Goal: Navigation & Orientation: Find specific page/section

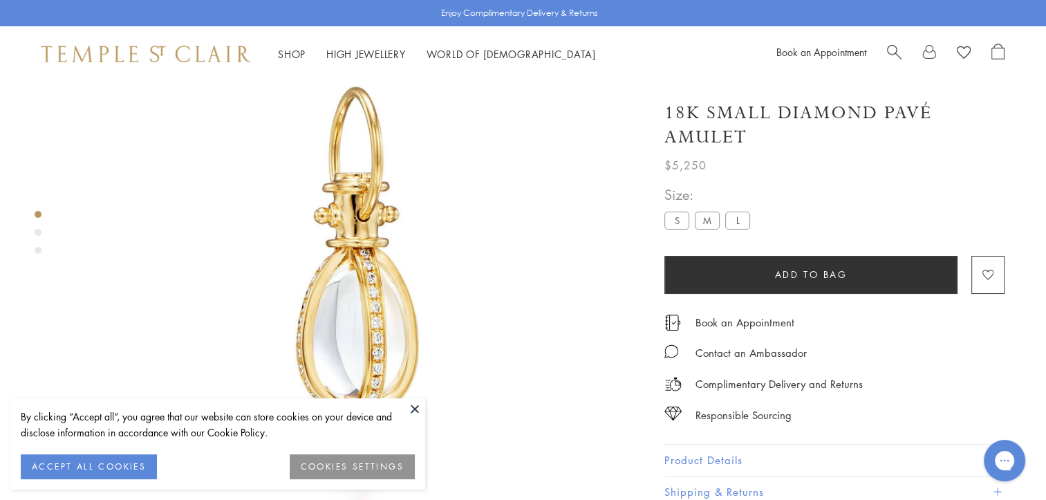
scroll to position [82, 0]
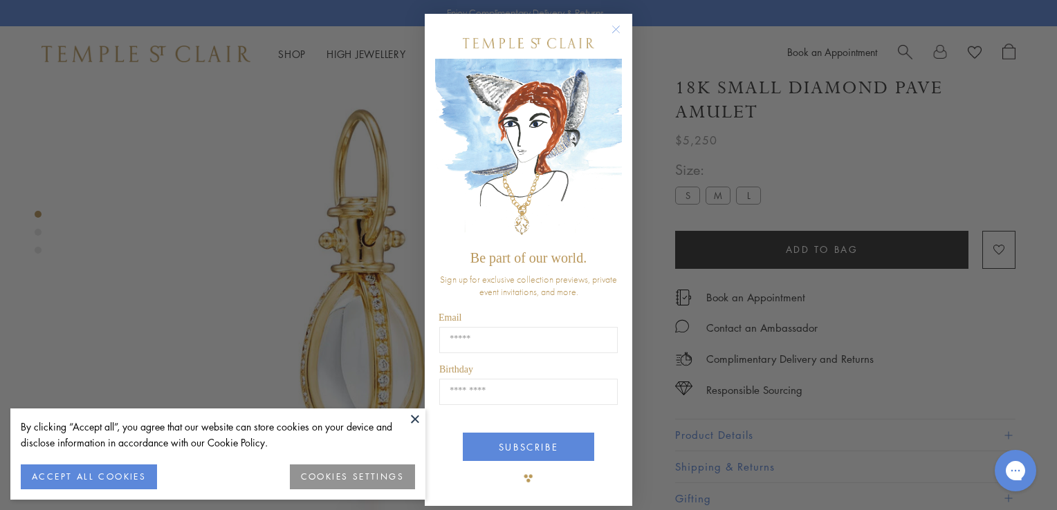
click at [220, 212] on div "Close dialog Be part of our world. Sign up for exclusive collection previews, p…" at bounding box center [528, 255] width 1057 height 510
click at [611, 25] on circle "Close dialog" at bounding box center [616, 29] width 17 height 17
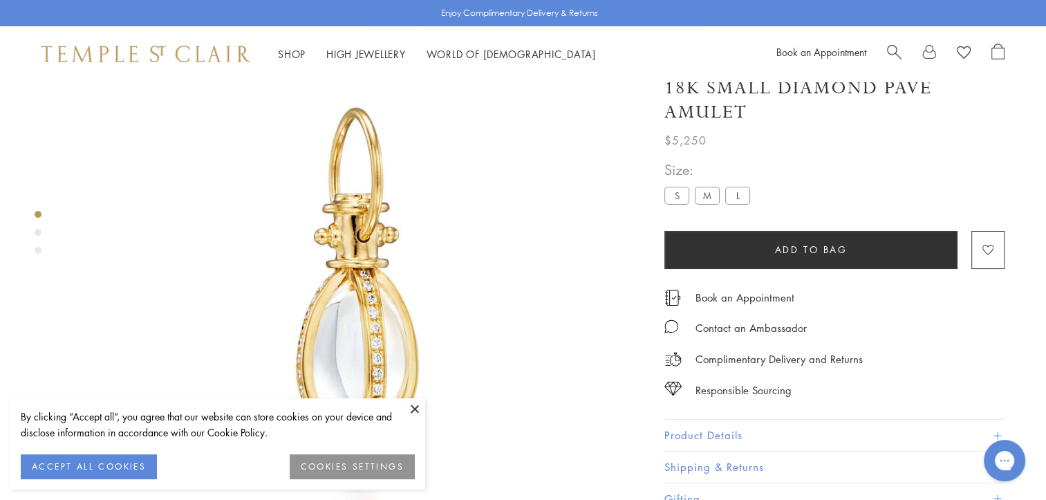
click at [409, 404] on button at bounding box center [415, 408] width 21 height 21
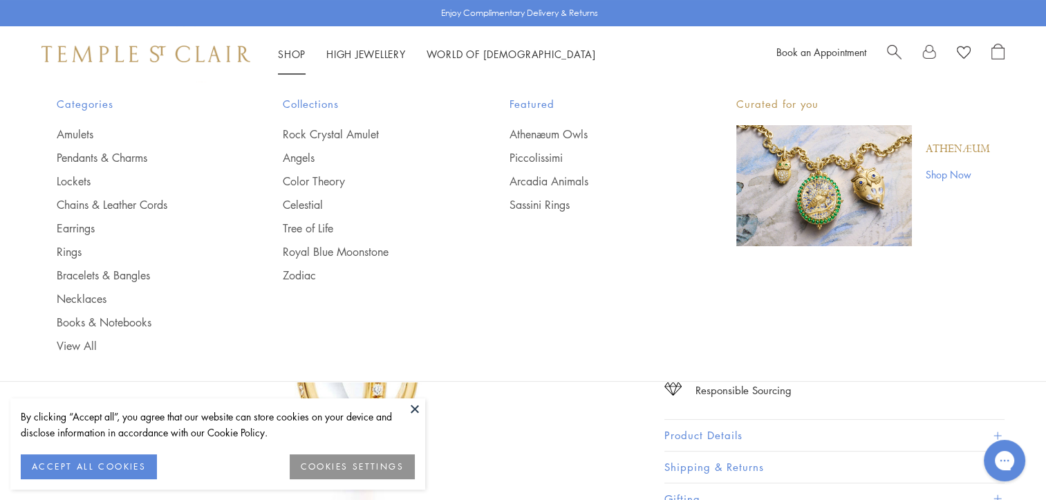
click at [293, 52] on link "Shop Shop" at bounding box center [292, 54] width 28 height 14
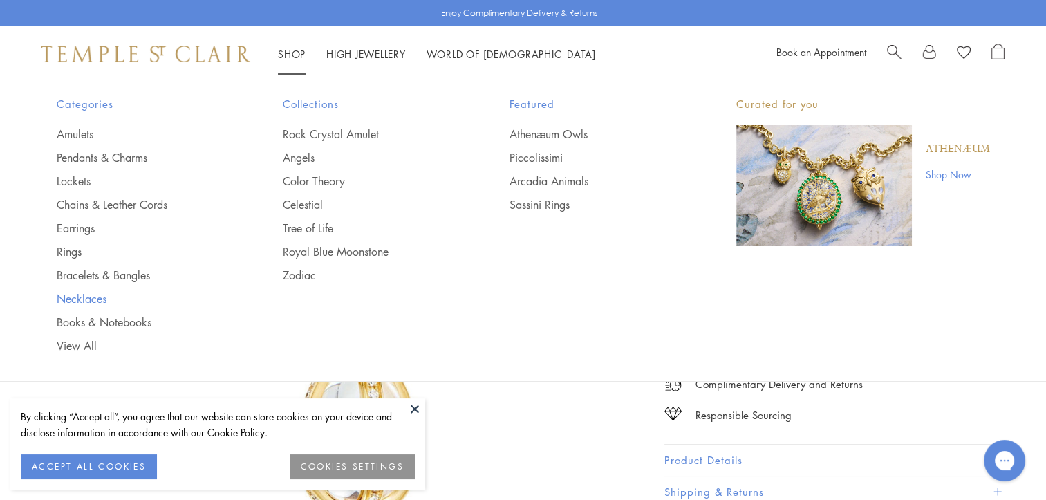
click at [78, 300] on link "Necklaces" at bounding box center [143, 298] width 172 height 15
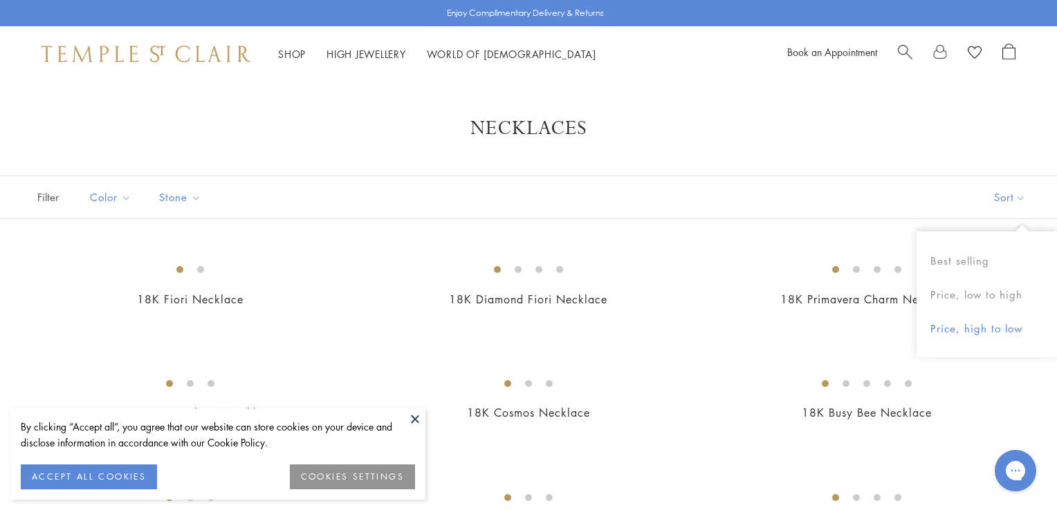
click at [963, 324] on button "Price, high to low" at bounding box center [986, 329] width 140 height 34
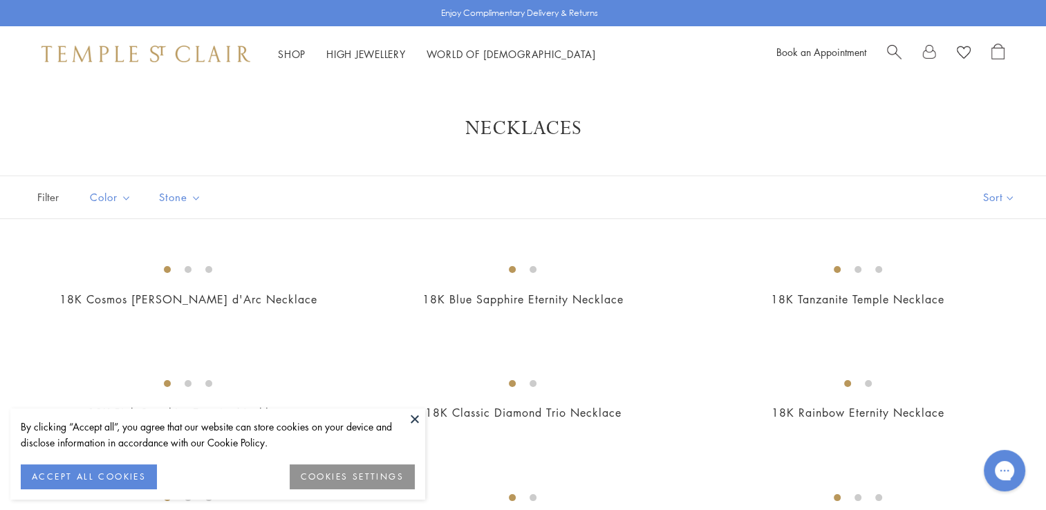
click at [408, 416] on button at bounding box center [415, 419] width 21 height 21
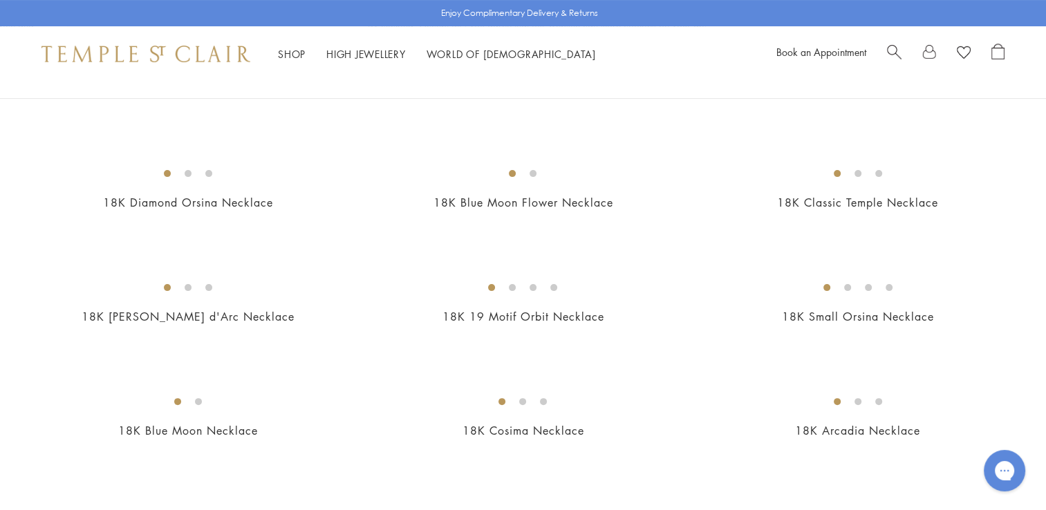
scroll to position [346, 0]
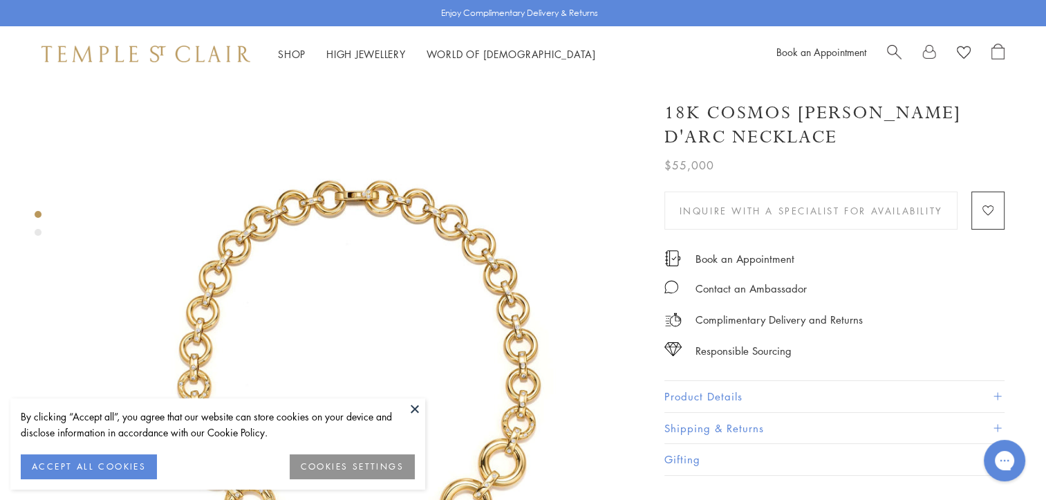
click at [118, 474] on button "ACCEPT ALL COOKIES" at bounding box center [89, 466] width 136 height 25
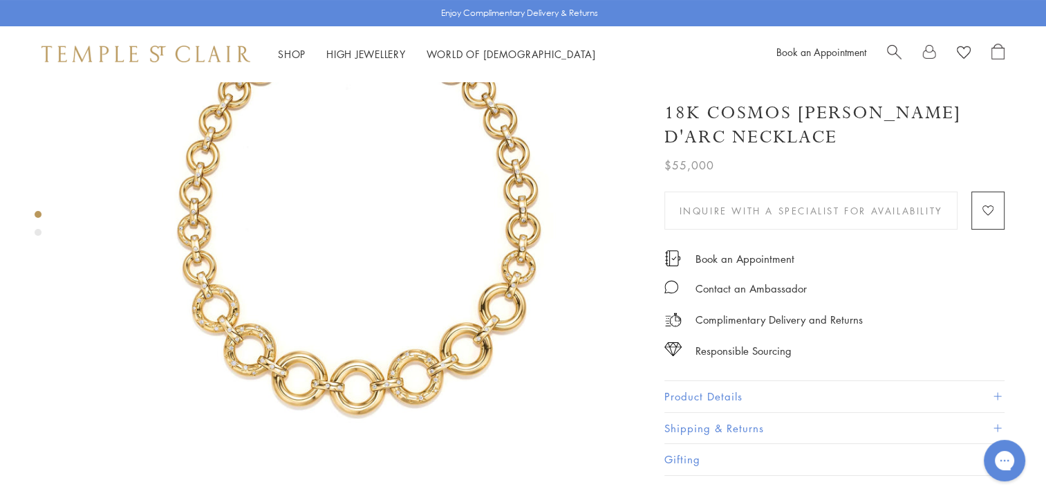
scroll to position [69, 0]
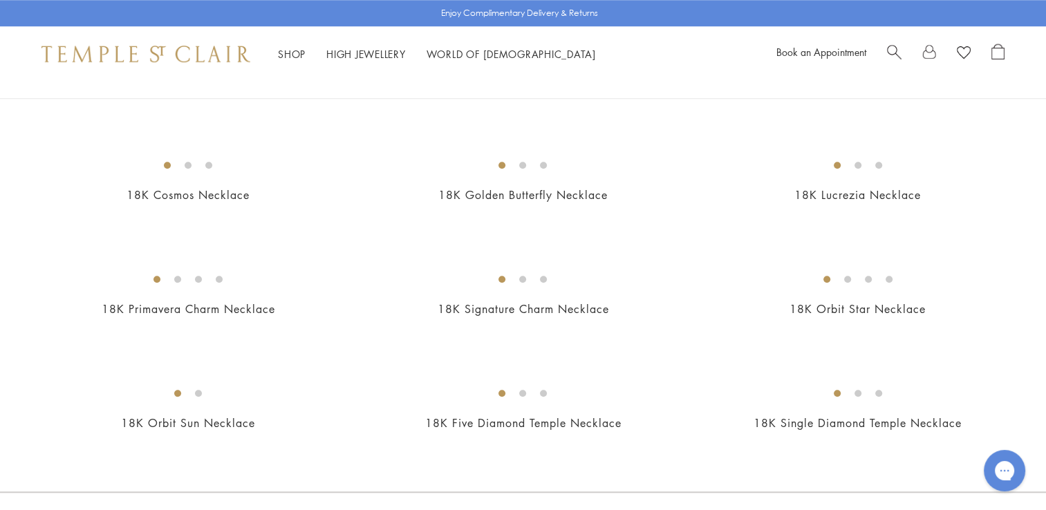
scroll to position [1314, 0]
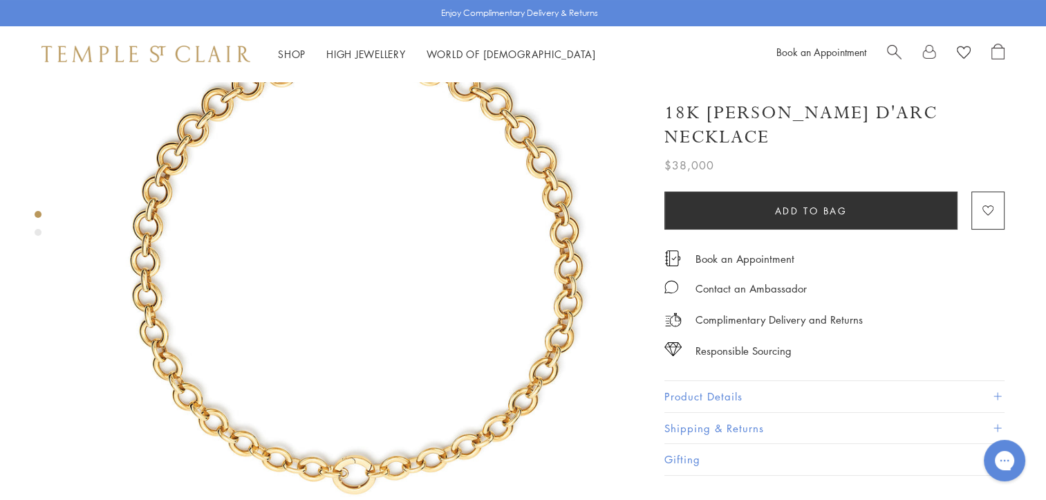
scroll to position [207, 0]
